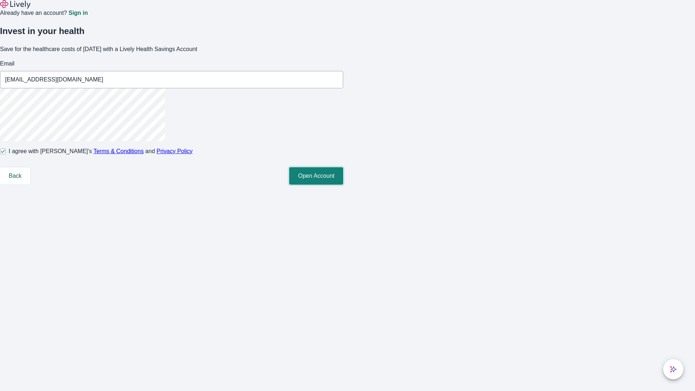
click at [343, 185] on button "Open Account" at bounding box center [316, 175] width 54 height 17
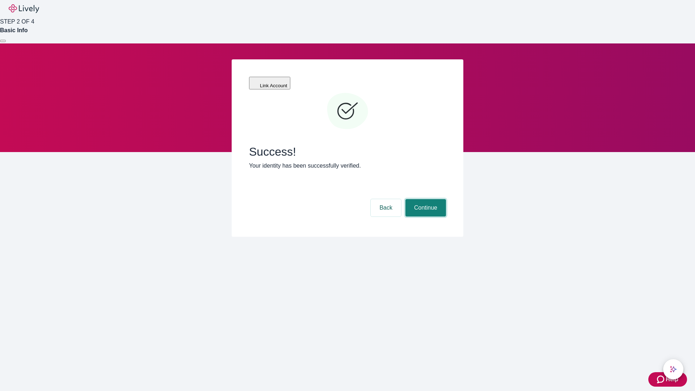
click at [424, 199] on button "Continue" at bounding box center [425, 207] width 41 height 17
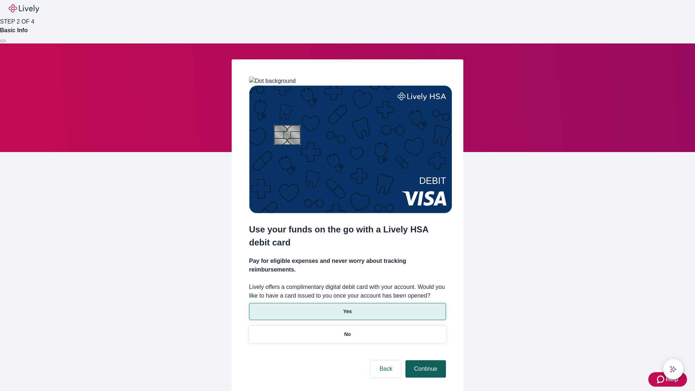
click at [347, 308] on p "Yes" at bounding box center [347, 312] width 9 height 8
click at [424, 360] on button "Continue" at bounding box center [425, 368] width 41 height 17
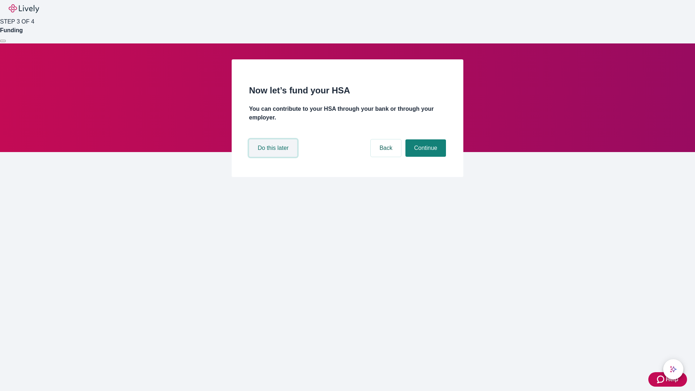
click at [274, 157] on button "Do this later" at bounding box center [273, 147] width 48 height 17
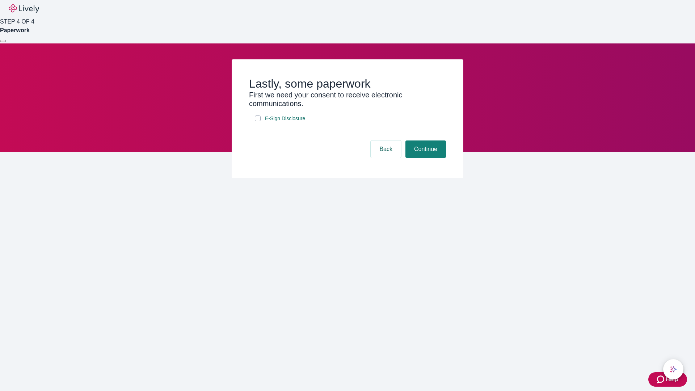
click at [258, 121] on input "E-Sign Disclosure" at bounding box center [258, 118] width 6 height 6
checkbox input "true"
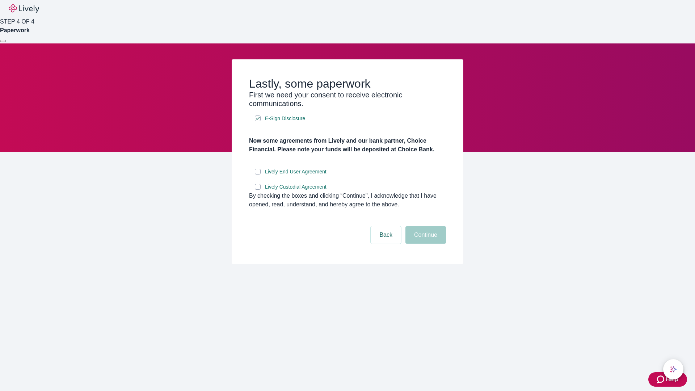
click at [258, 174] on input "Lively End User Agreement" at bounding box center [258, 172] width 6 height 6
checkbox input "true"
click at [258, 190] on input "Lively Custodial Agreement" at bounding box center [258, 187] width 6 height 6
checkbox input "true"
click at [424, 243] on button "Continue" at bounding box center [425, 234] width 41 height 17
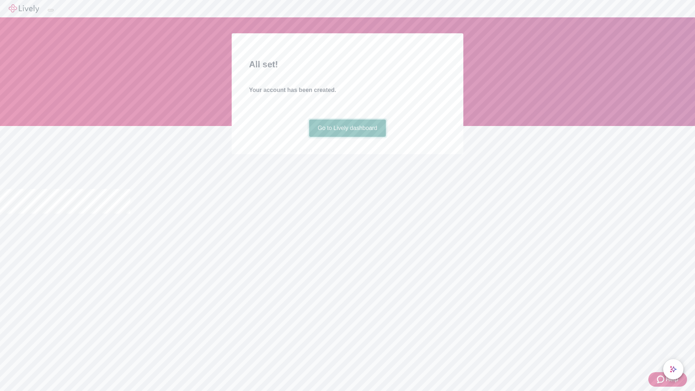
click at [347, 137] on link "Go to Lively dashboard" at bounding box center [347, 127] width 77 height 17
